Goal: Use online tool/utility: Utilize a website feature to perform a specific function

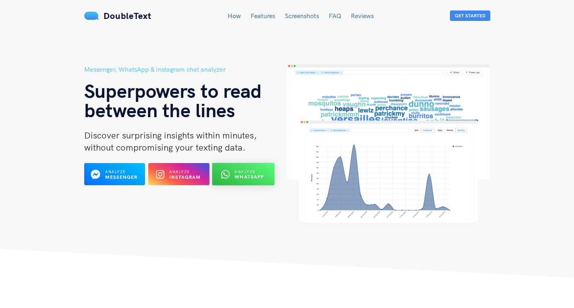
click at [255, 173] on span "Analyze" at bounding box center [245, 171] width 21 height 5
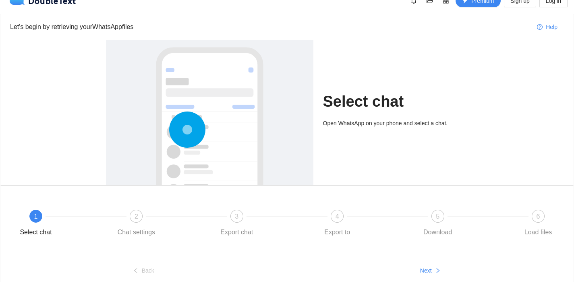
scroll to position [17, 0]
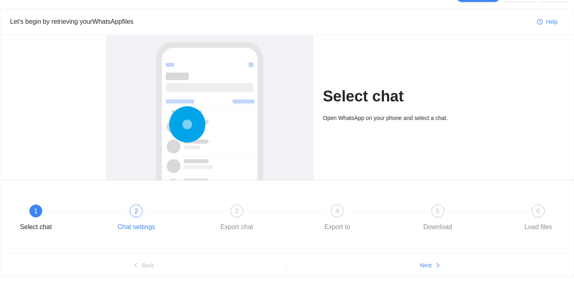
click at [138, 217] on div "2" at bounding box center [136, 211] width 13 height 13
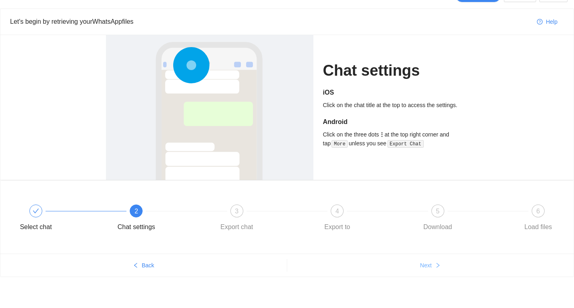
click at [427, 269] on span "Next" at bounding box center [426, 265] width 12 height 9
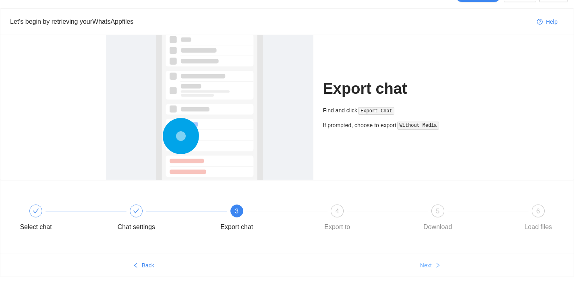
click at [431, 266] on span "Next" at bounding box center [426, 265] width 12 height 9
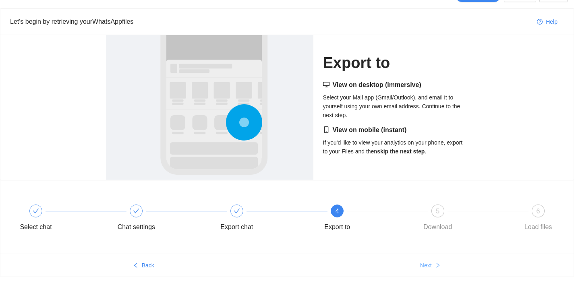
click at [432, 264] on button "Next" at bounding box center [430, 265] width 287 height 13
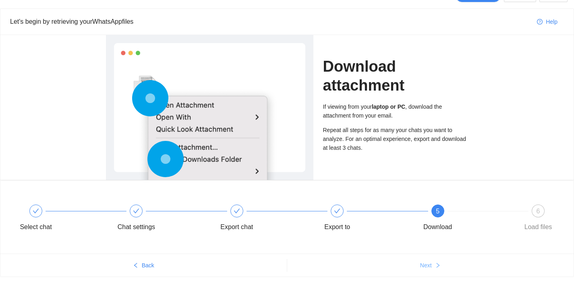
click at [432, 264] on button "Next" at bounding box center [430, 265] width 287 height 13
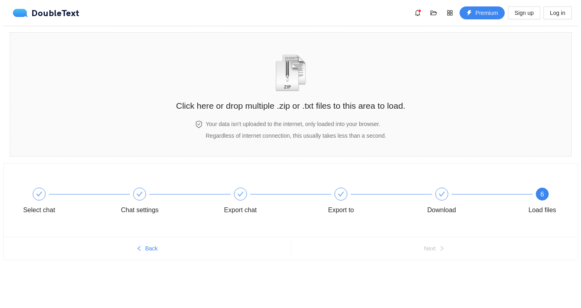
scroll to position [0, 0]
click at [291, 73] on img "zipOrTextIcon" at bounding box center [290, 72] width 37 height 37
